Goal: Book appointment/travel/reservation: Register for event/course

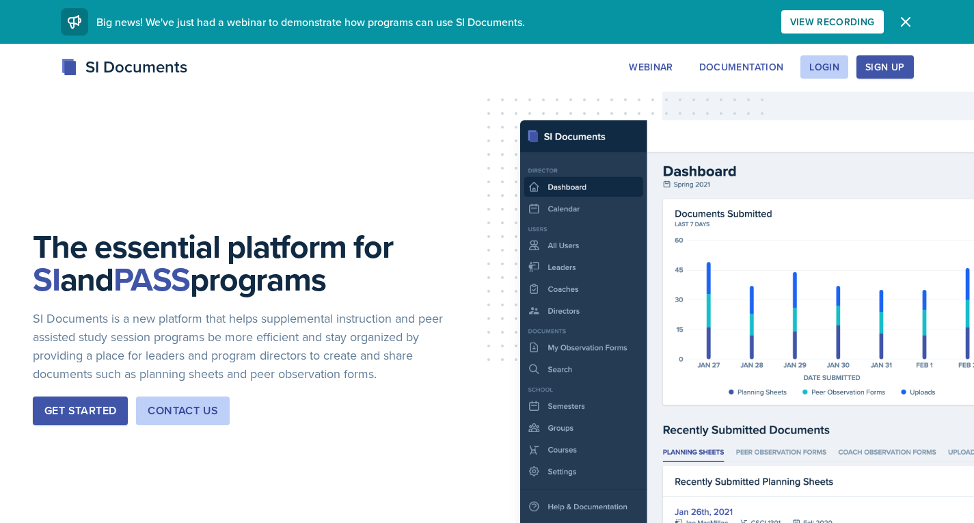
click at [50, 404] on div "Get Started" at bounding box center [80, 410] width 72 height 16
click at [821, 62] on div "Login" at bounding box center [824, 66] width 30 height 11
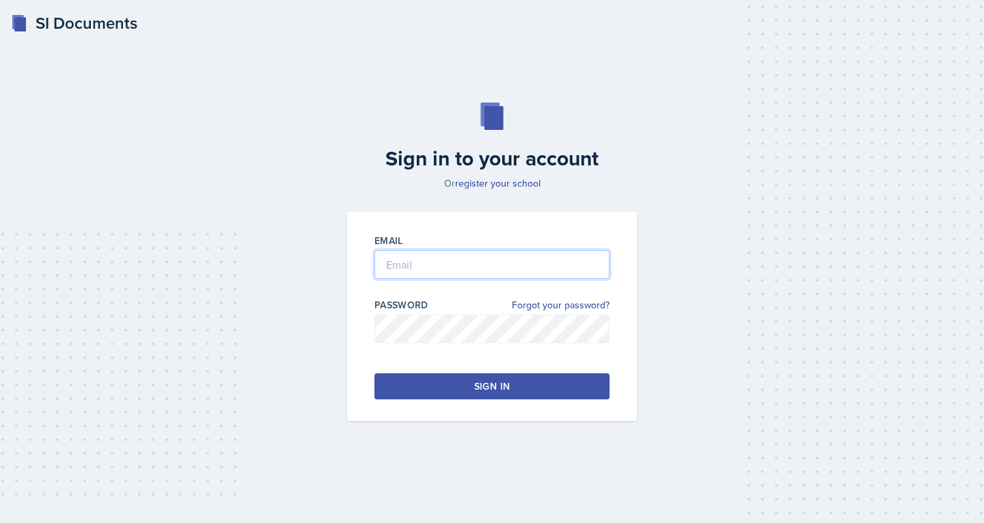
click at [436, 263] on input "email" at bounding box center [491, 264] width 235 height 29
click at [454, 383] on button "Sign in" at bounding box center [491, 386] width 235 height 26
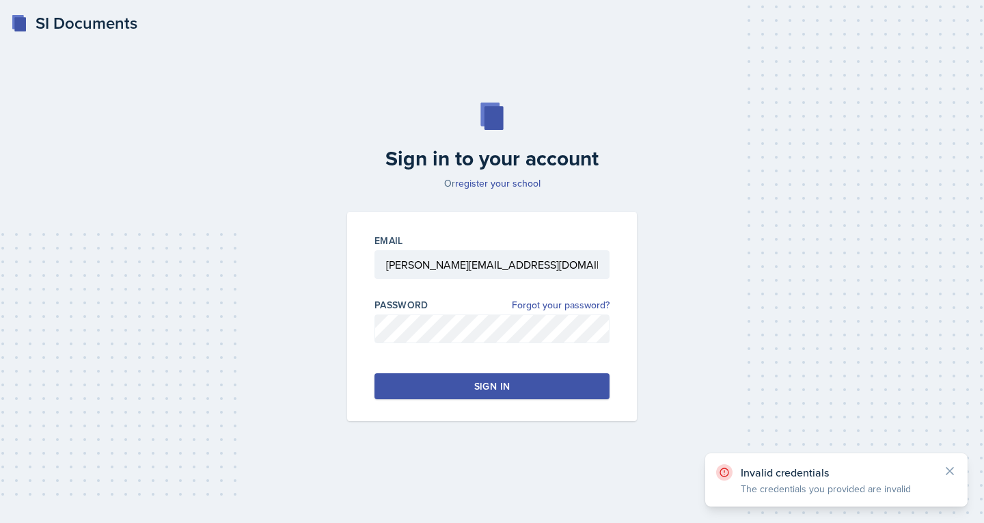
click at [458, 380] on button "Sign in" at bounding box center [491, 386] width 235 height 26
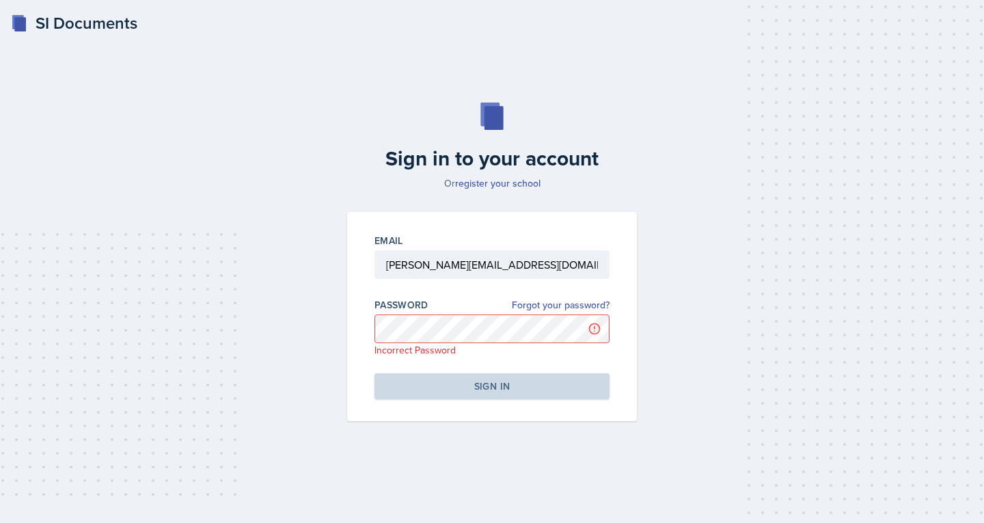
click at [793, 107] on div "Sign in to your account Or register your school Email [PERSON_NAME][EMAIL_ADDRE…" at bounding box center [492, 262] width 940 height 406
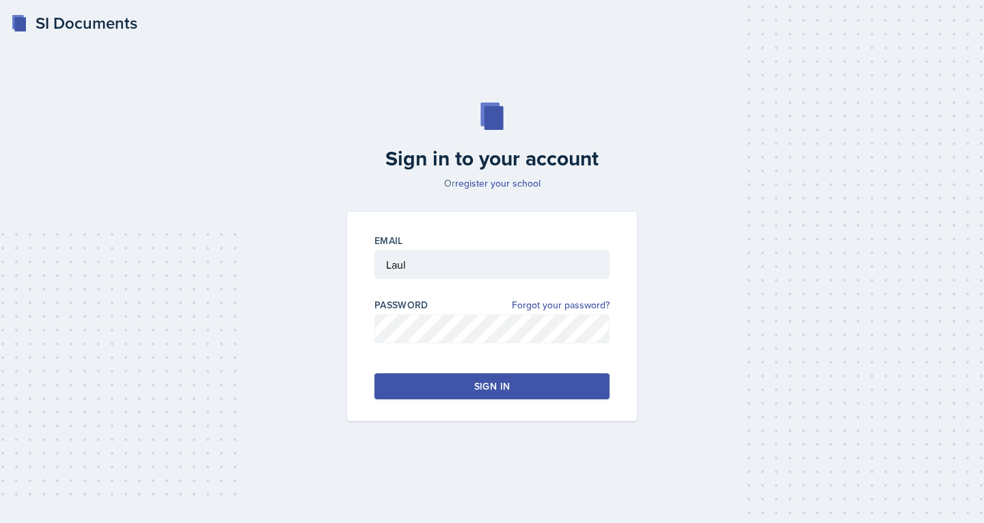
click at [441, 374] on button "Sign in" at bounding box center [491, 386] width 235 height 26
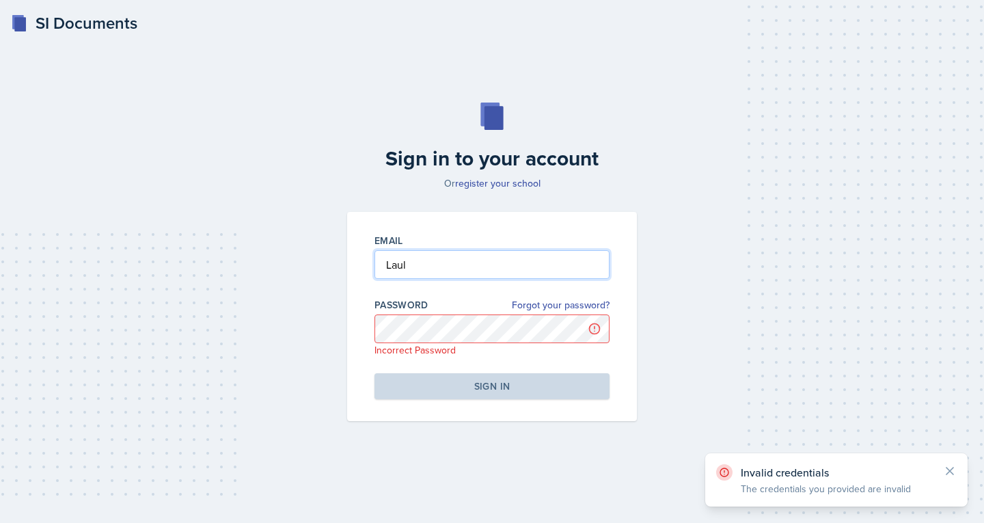
type input "[PERSON_NAME][EMAIL_ADDRESS][DOMAIN_NAME]"
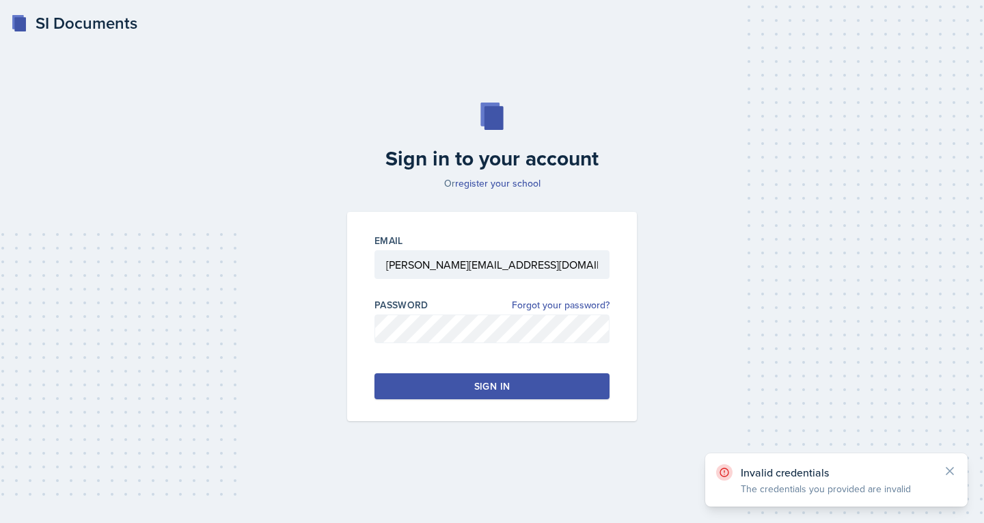
click at [475, 381] on div "Sign in" at bounding box center [492, 386] width 36 height 14
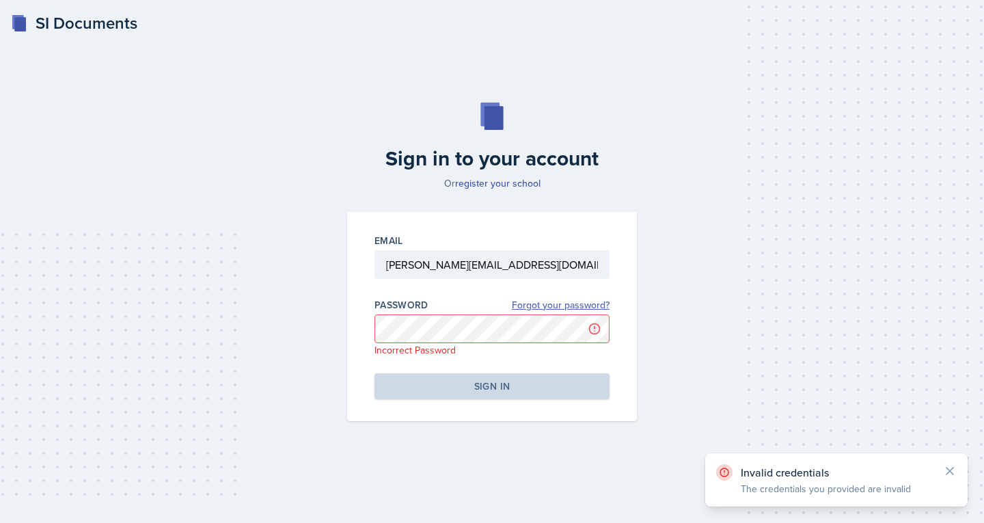
click at [545, 306] on link "Forgot your password?" at bounding box center [561, 305] width 98 height 14
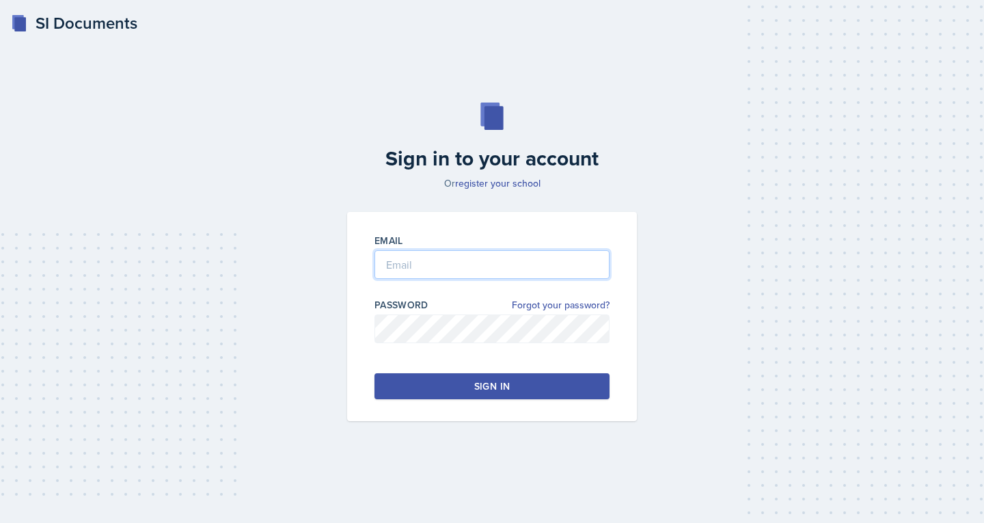
click at [402, 260] on input "email" at bounding box center [491, 264] width 235 height 29
type input "[PERSON_NAME][EMAIL_ADDRESS][DOMAIN_NAME]"
click at [397, 389] on button "Sign in" at bounding box center [491, 386] width 235 height 26
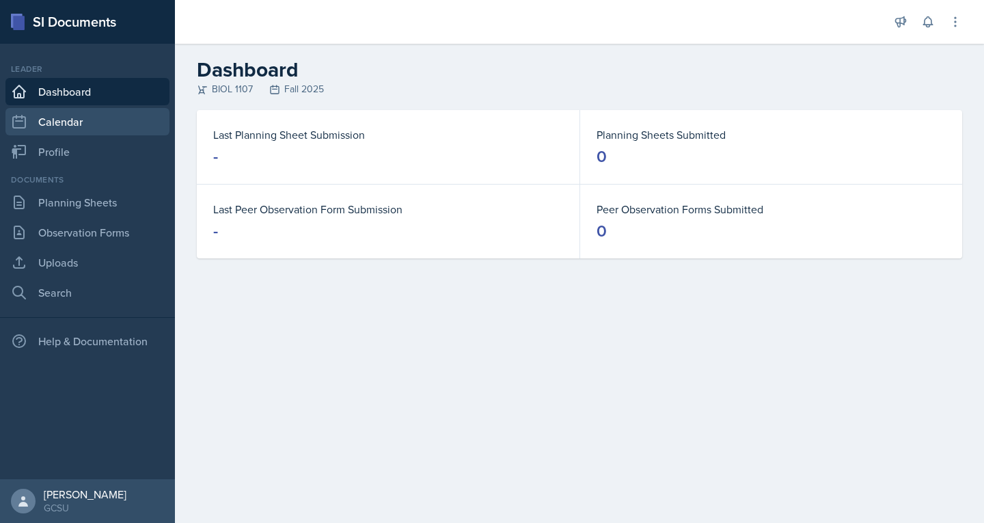
click at [76, 122] on link "Calendar" at bounding box center [87, 121] width 164 height 27
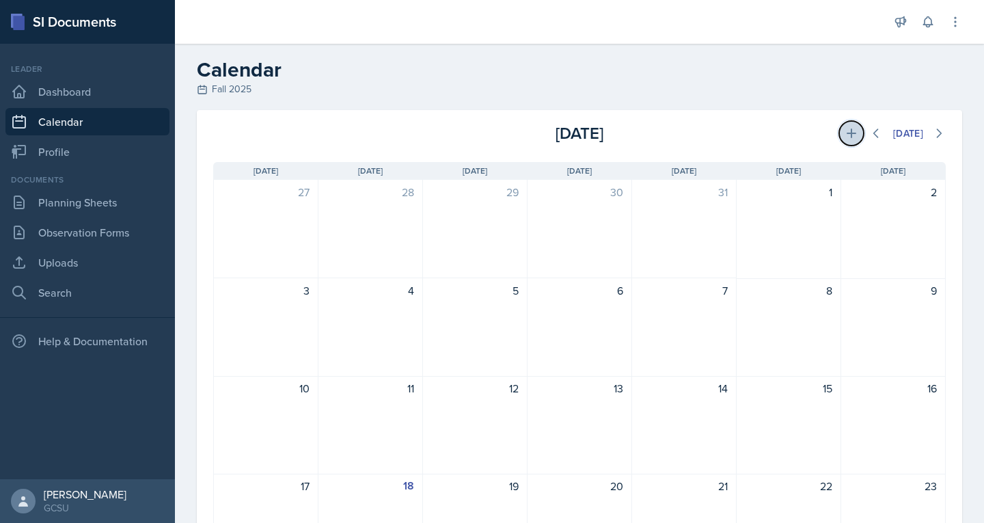
click at [844, 135] on icon at bounding box center [851, 133] width 14 height 14
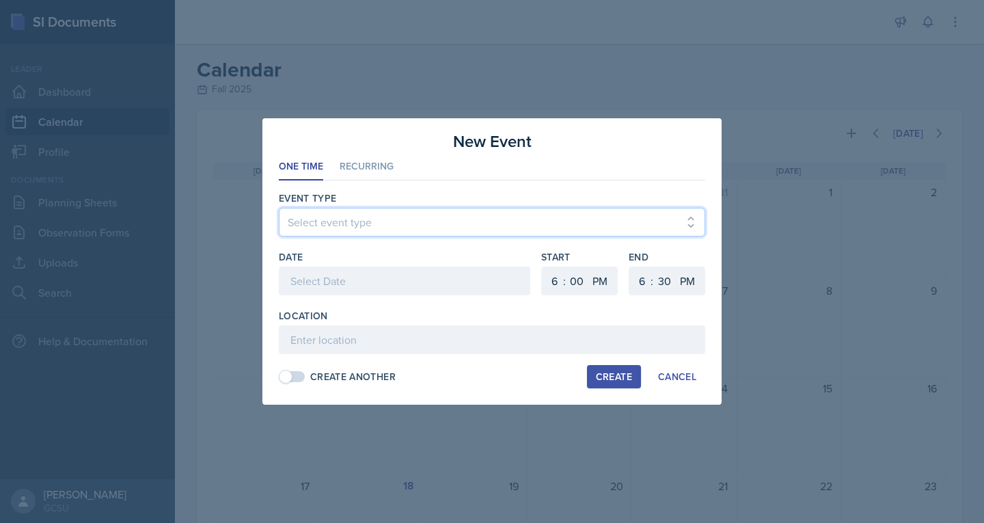
click at [344, 226] on select "Select event type Leader Training New Calendar Event SI Session" at bounding box center [492, 222] width 426 height 29
select select "700c1d41-4793-48d3-8616-e09499dfb71d"
click at [279, 208] on select "Select event type Leader Training New Calendar Event SI Session" at bounding box center [492, 222] width 426 height 29
click at [337, 286] on div at bounding box center [404, 280] width 251 height 29
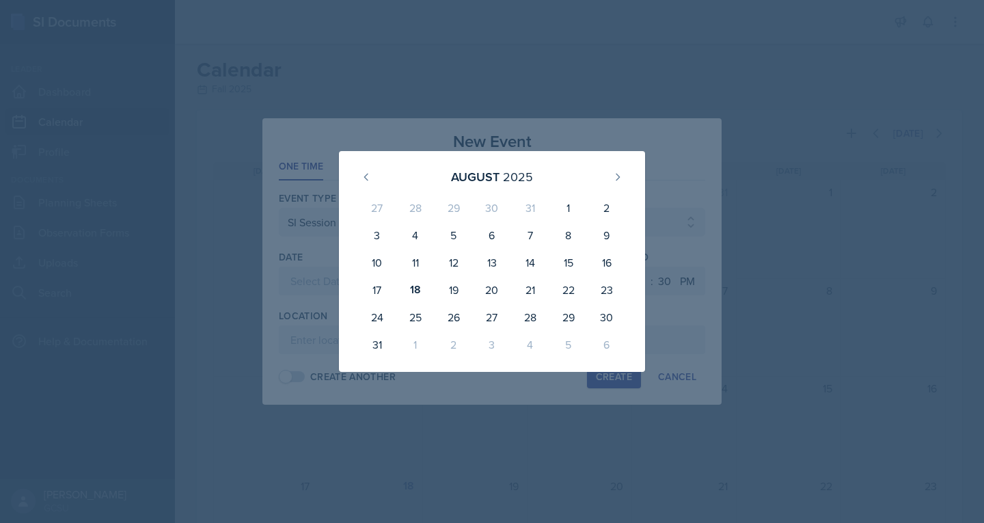
click at [627, 171] on div "[DATE]" at bounding box center [491, 176] width 273 height 29
click at [316, 167] on div "[DATE] 27 28 29 30 31 1 2 3 4 5 6 7 8 9 10 11 12 13 14 15 16 17 18 19 20 21 22 …" at bounding box center [492, 261] width 394 height 221
click at [331, 142] on div at bounding box center [492, 261] width 984 height 523
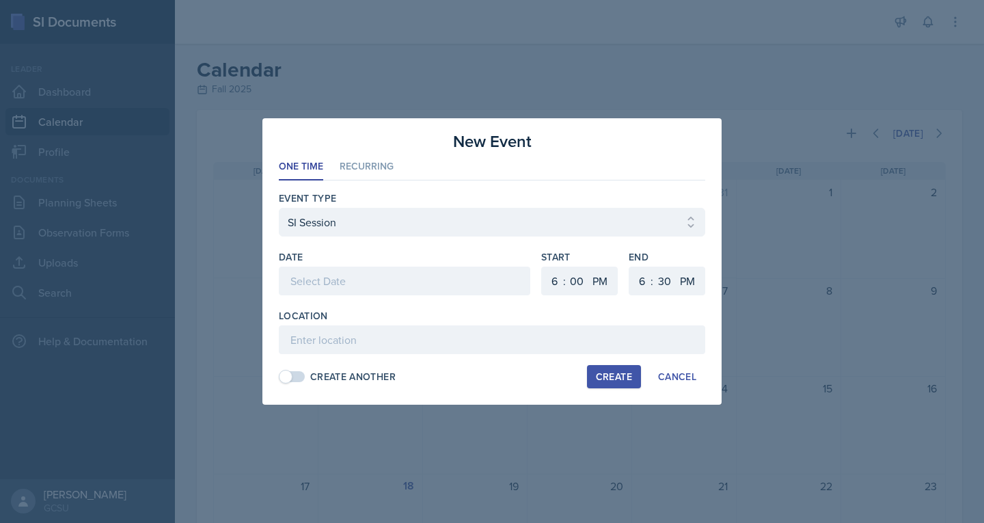
click at [490, 277] on div at bounding box center [404, 280] width 251 height 29
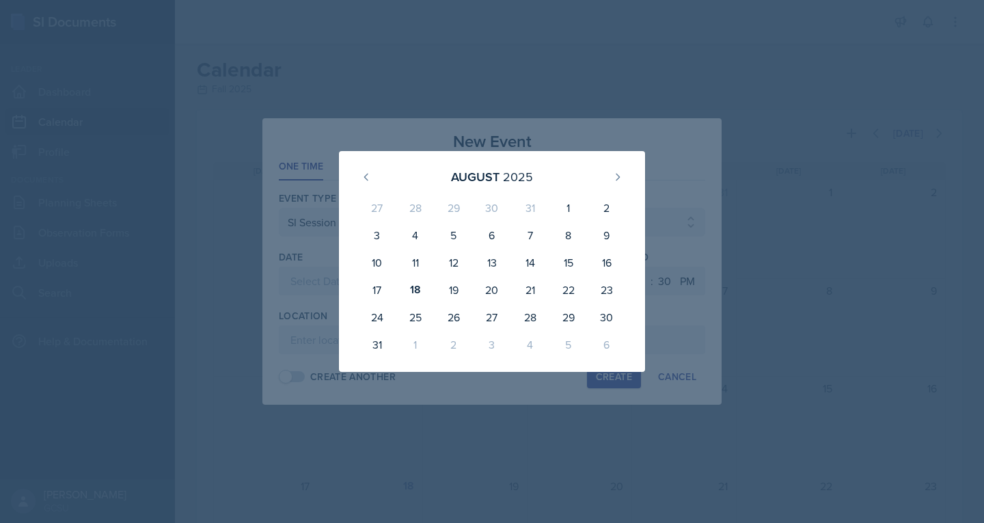
click at [261, 180] on div at bounding box center [492, 261] width 984 height 523
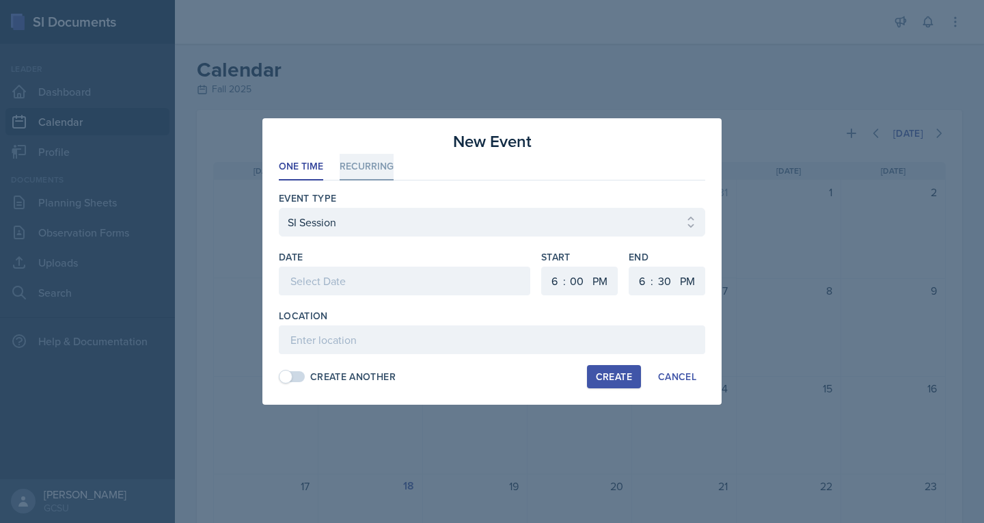
click at [372, 166] on li "Recurring" at bounding box center [367, 167] width 54 height 27
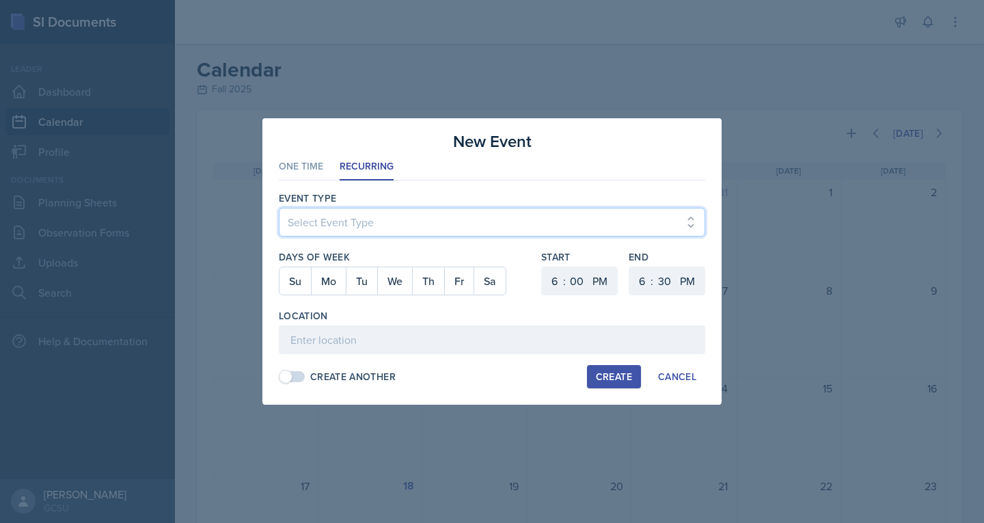
click at [360, 219] on select "Select Event Type Leader Training New Calendar Event SI Session" at bounding box center [492, 222] width 426 height 29
select select "700c1d41-4793-48d3-8616-e09499dfb71d"
click at [279, 208] on select "Select Event Type Leader Training New Calendar Event SI Session" at bounding box center [492, 222] width 426 height 29
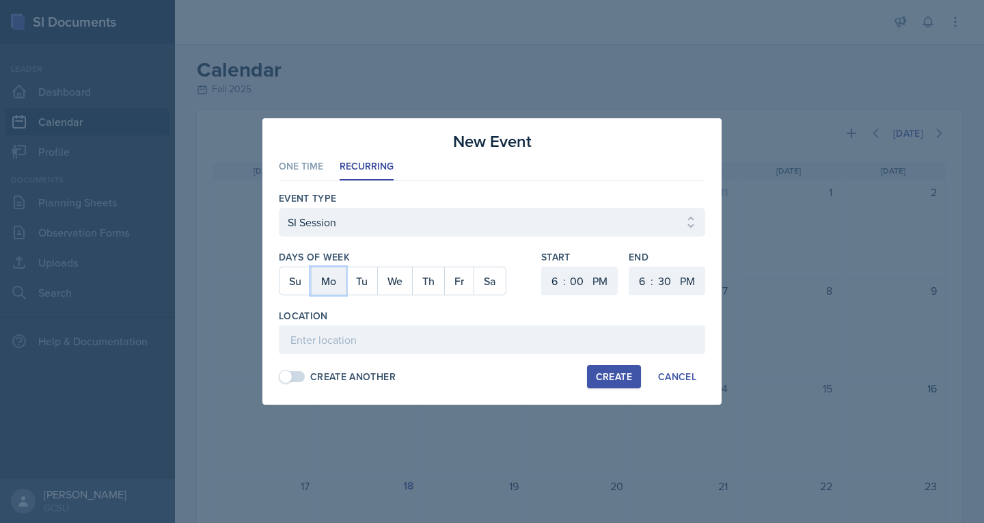
click at [328, 287] on button "Mo" at bounding box center [328, 280] width 35 height 27
click at [426, 282] on button "Th" at bounding box center [428, 280] width 32 height 27
click at [553, 282] on select "1 2 3 4 5 6 7 8 9 10 11 12" at bounding box center [553, 280] width 22 height 29
select select "5"
click at [542, 266] on select "1 2 3 4 5 6 7 8 9 10 11 12" at bounding box center [553, 280] width 22 height 29
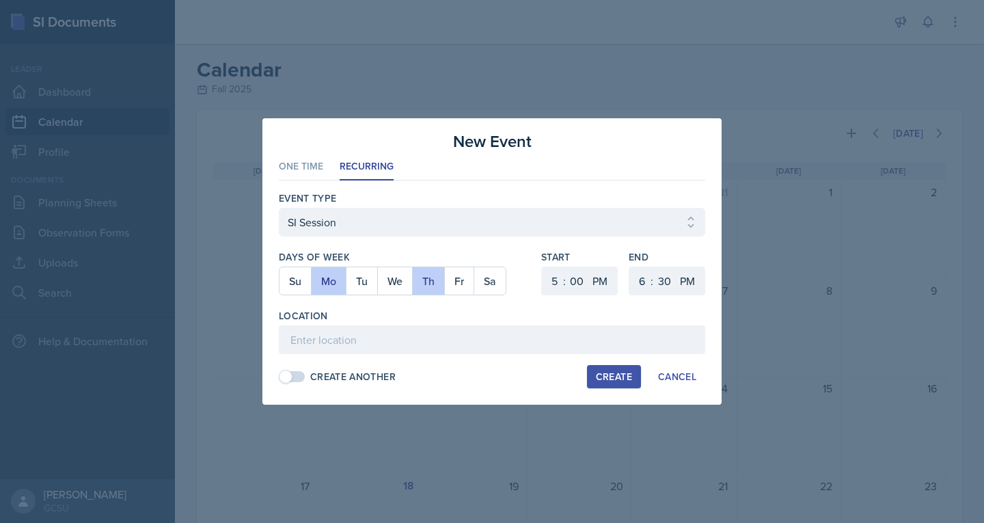
click at [487, 307] on div at bounding box center [404, 302] width 251 height 14
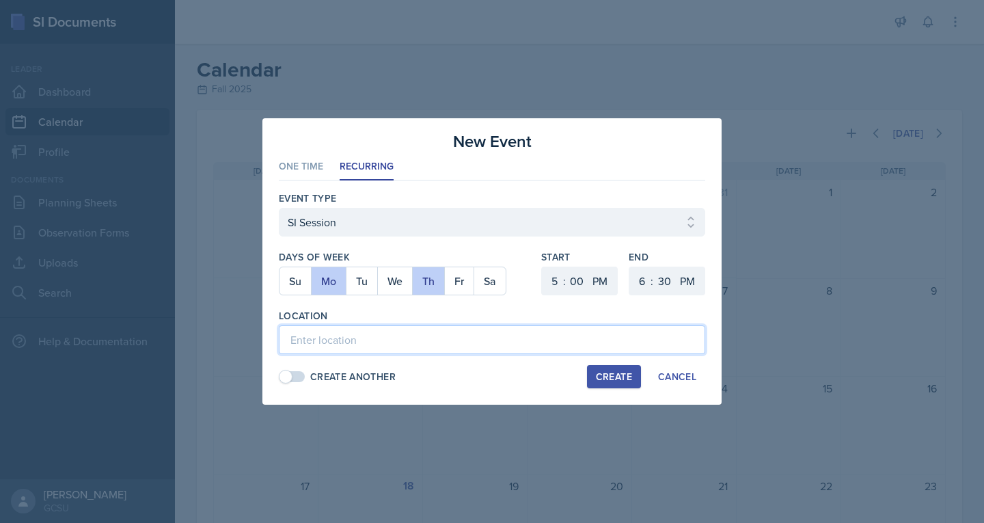
click at [417, 338] on input at bounding box center [492, 339] width 426 height 29
type input "A&S 149"
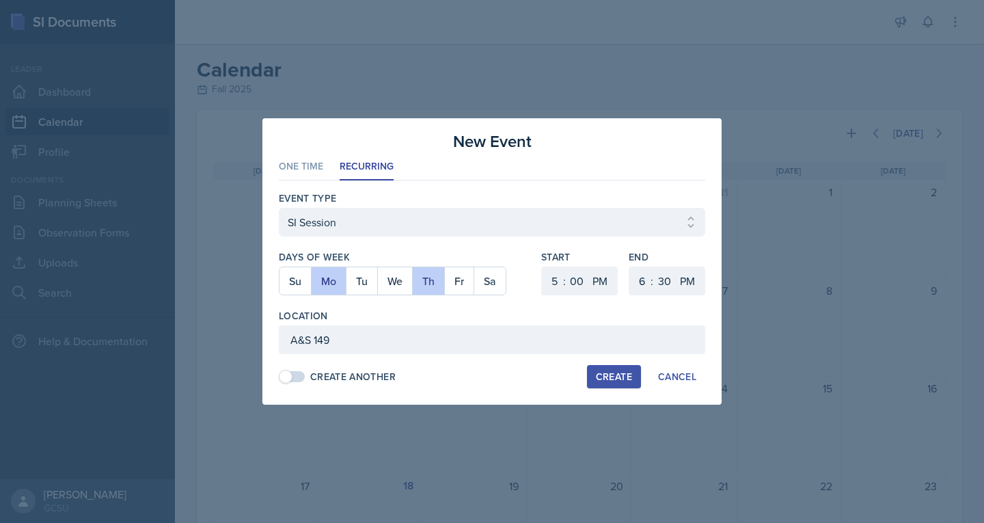
click at [614, 376] on div "Create" at bounding box center [614, 376] width 36 height 11
select select
select select "6"
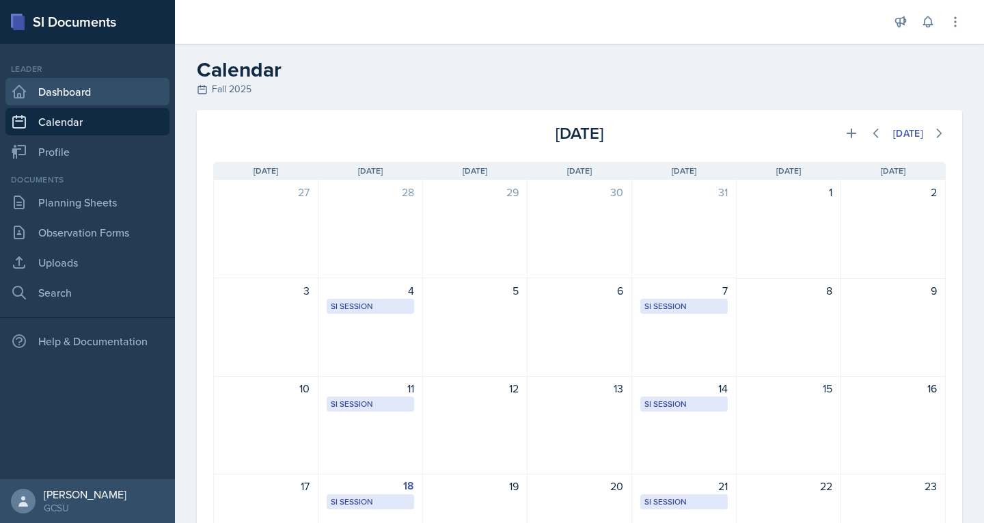
click at [67, 96] on link "Dashboard" at bounding box center [87, 91] width 164 height 27
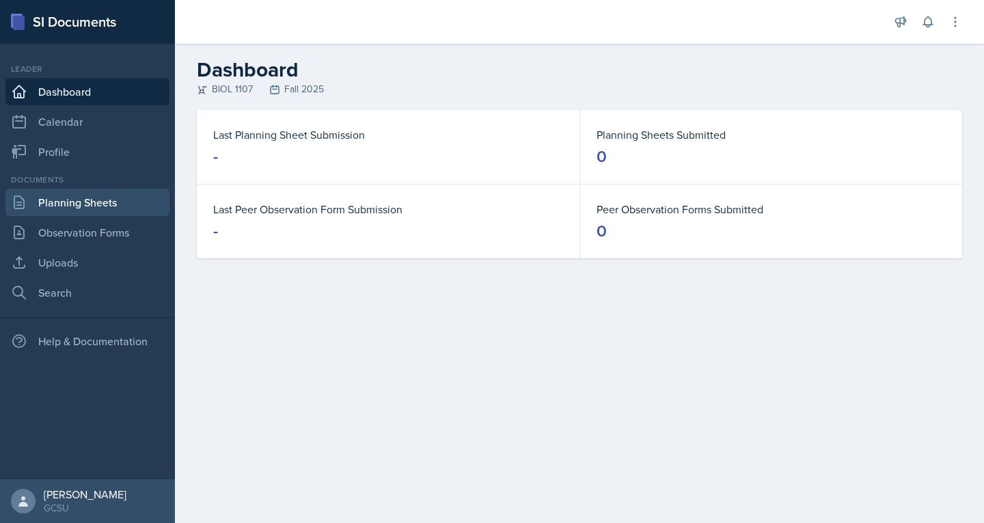
click at [67, 196] on link "Planning Sheets" at bounding box center [87, 202] width 164 height 27
